Goal: Information Seeking & Learning: Learn about a topic

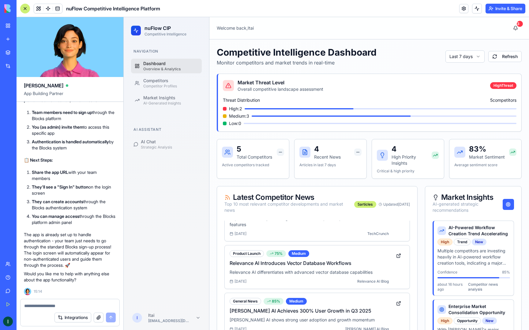
scroll to position [5709, 0]
click at [54, 303] on textarea at bounding box center [69, 306] width 91 height 6
click at [162, 83] on div "Competitors" at bounding box center [170, 81] width 55 height 6
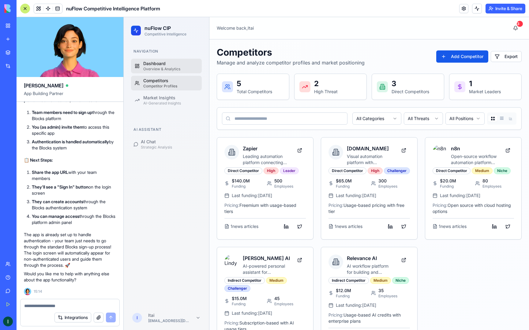
click at [173, 70] on div "Overview & Analytics" at bounding box center [170, 69] width 55 height 5
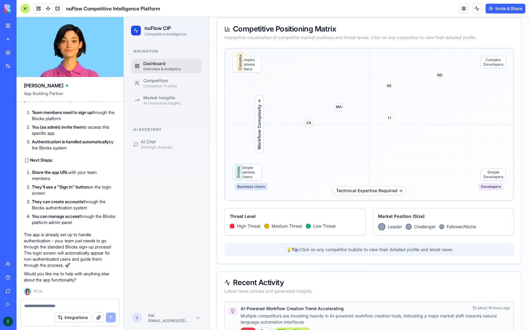
scroll to position [363, 0]
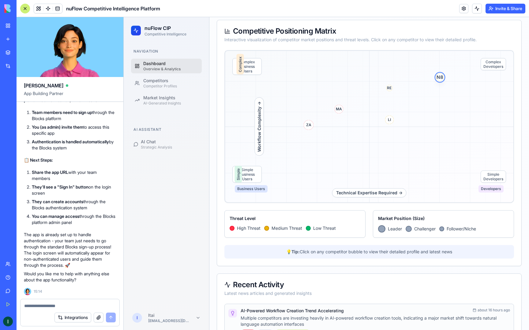
click at [439, 79] on span "N8" at bounding box center [440, 77] width 8 height 8
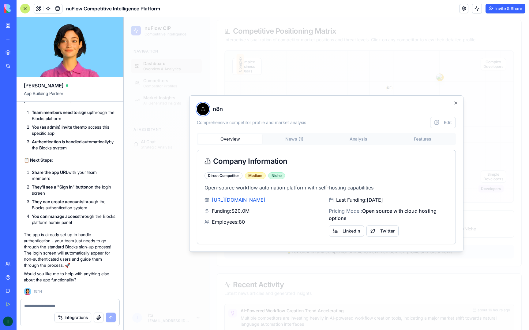
click at [204, 111] on icon at bounding box center [203, 110] width 4 height 1
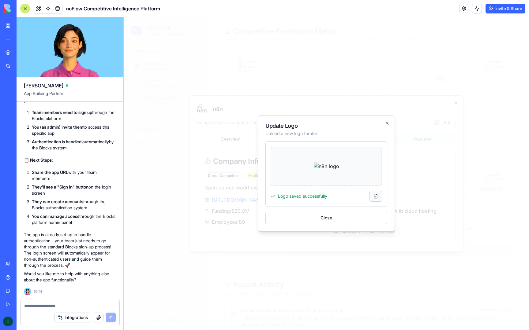
click at [374, 195] on button at bounding box center [375, 196] width 13 height 11
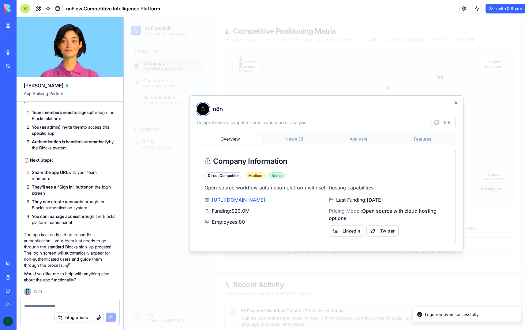
click at [204, 108] on icon at bounding box center [202, 109] width 5 height 5
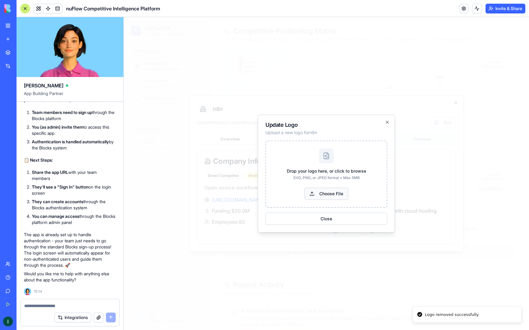
click at [329, 198] on button "Choose File" at bounding box center [326, 194] width 44 height 12
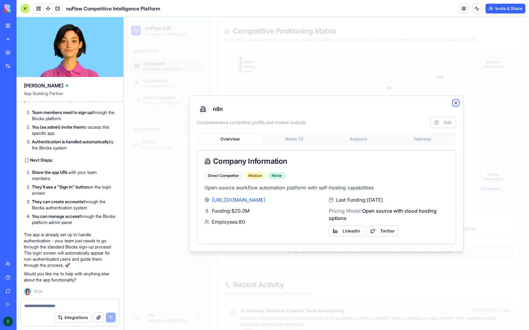
click at [456, 104] on icon "button" at bounding box center [455, 103] width 5 height 5
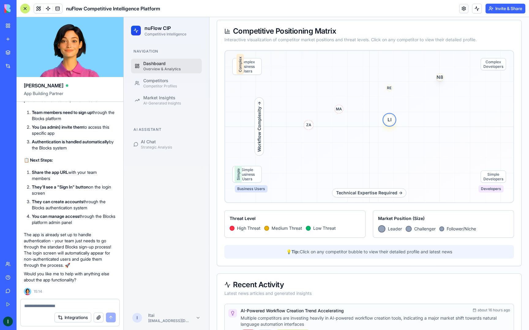
click at [387, 121] on span "LI" at bounding box center [389, 119] width 11 height 11
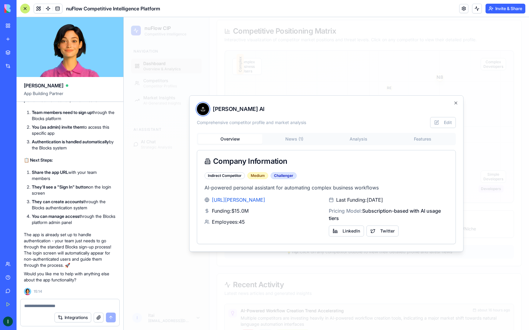
click at [203, 110] on icon at bounding box center [202, 109] width 5 height 5
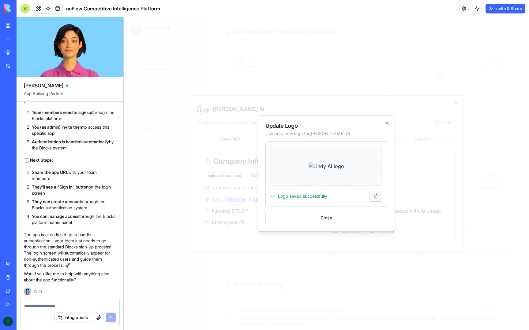
click at [380, 197] on button at bounding box center [375, 196] width 13 height 11
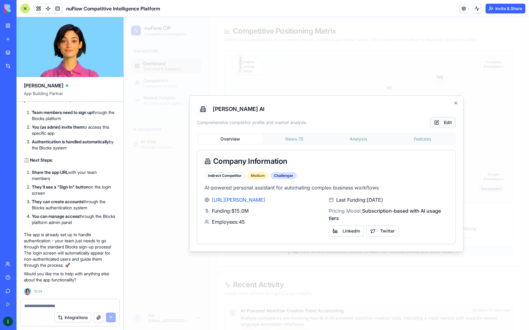
click at [447, 122] on button "Edit" at bounding box center [443, 122] width 26 height 11
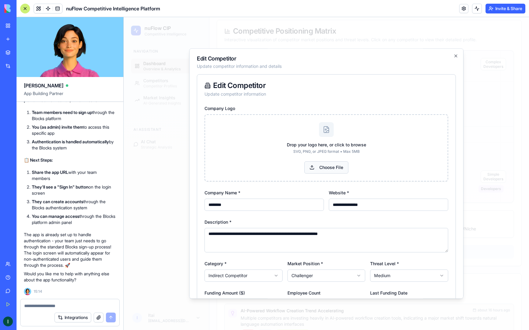
click at [313, 170] on button "Choose File" at bounding box center [326, 168] width 44 height 12
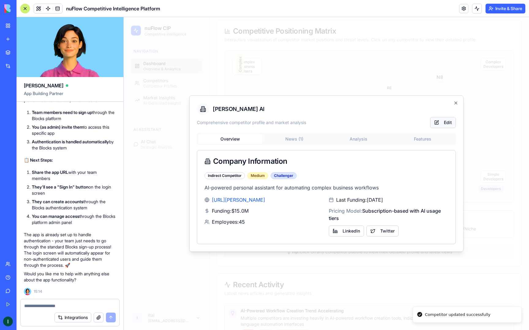
click at [451, 117] on button "Edit" at bounding box center [443, 122] width 26 height 11
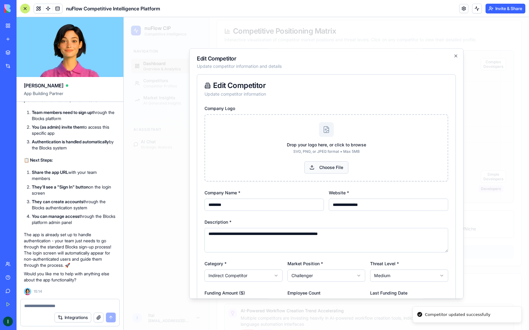
click at [336, 172] on button "Choose File" at bounding box center [326, 168] width 44 height 12
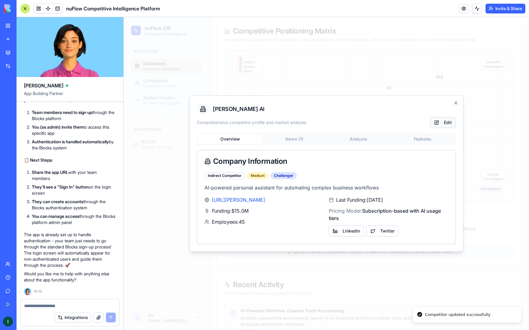
click at [452, 122] on button "Edit" at bounding box center [443, 122] width 26 height 11
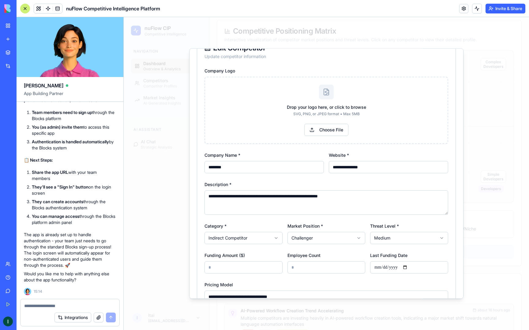
scroll to position [27, 0]
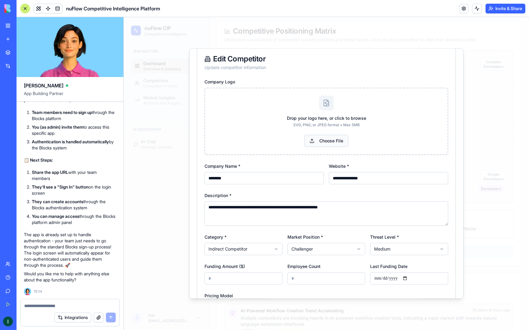
click at [328, 141] on button "Choose File" at bounding box center [326, 141] width 44 height 12
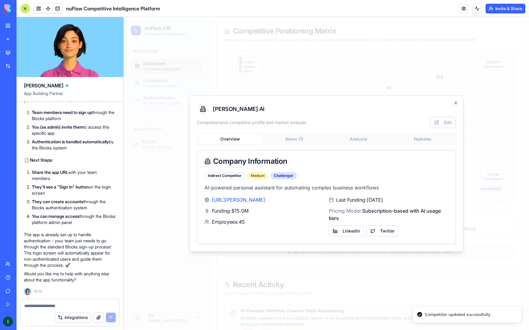
click at [456, 100] on div "[PERSON_NAME] AI Comprehensive competitor profile and market analysis Edit Over…" at bounding box center [326, 173] width 274 height 157
click at [447, 123] on button "Edit" at bounding box center [443, 122] width 26 height 11
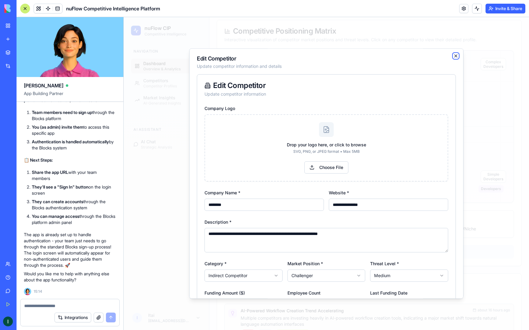
click at [456, 56] on icon "button" at bounding box center [455, 56] width 5 height 5
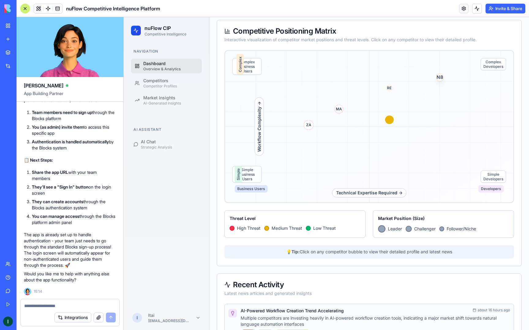
click at [94, 301] on div at bounding box center [69, 305] width 99 height 10
click at [88, 305] on textarea at bounding box center [69, 306] width 91 height 6
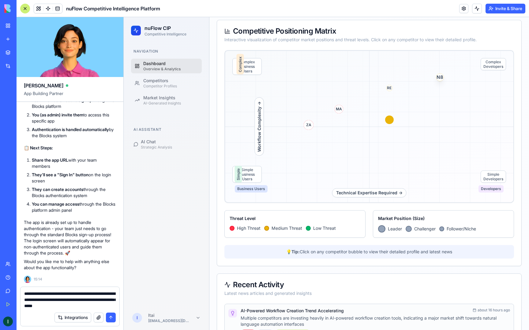
type textarea "**********"
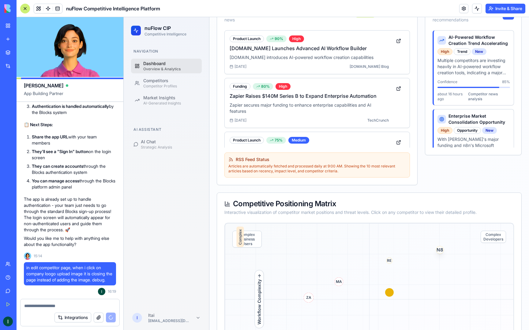
scroll to position [188, 0]
